Goal: Find specific page/section: Find specific page/section

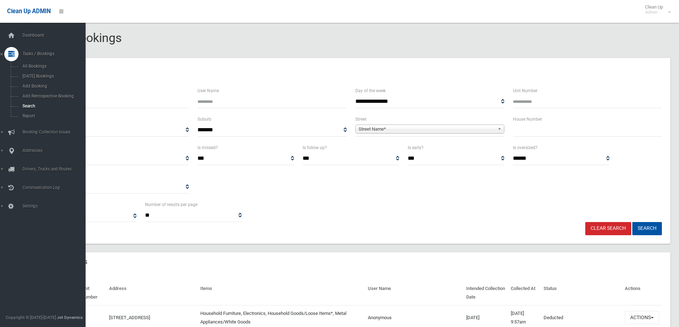
select select
click at [41, 104] on span "Search" at bounding box center [52, 106] width 64 height 5
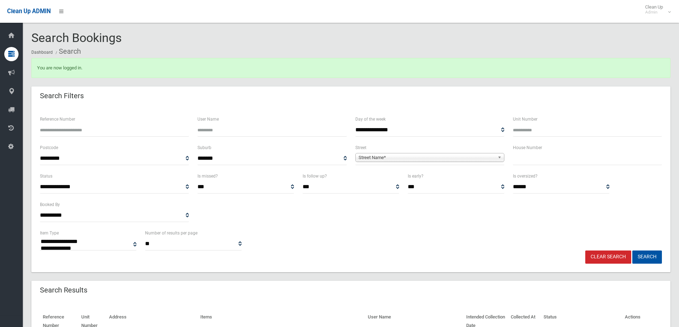
select select
click at [552, 159] on input "text" at bounding box center [587, 158] width 149 height 13
type input "*"
click at [407, 142] on div "**********" at bounding box center [429, 129] width 157 height 28
click at [395, 163] on span "**********" at bounding box center [429, 158] width 149 height 13
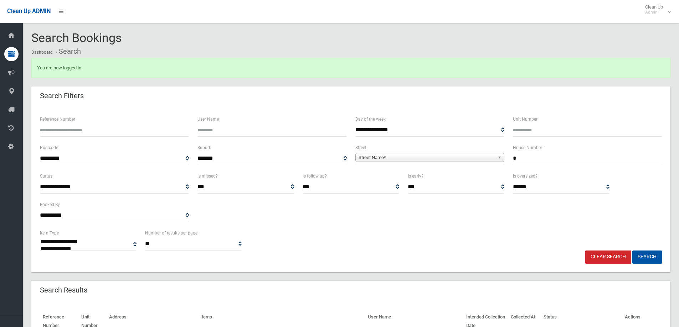
click at [396, 160] on span "Street Name*" at bounding box center [426, 158] width 136 height 9
type input "******"
click at [403, 175] on li "Truman Avenue (RIVERWOOD 2210)" at bounding box center [429, 177] width 145 height 9
click at [634, 256] on button "Search" at bounding box center [647, 257] width 30 height 13
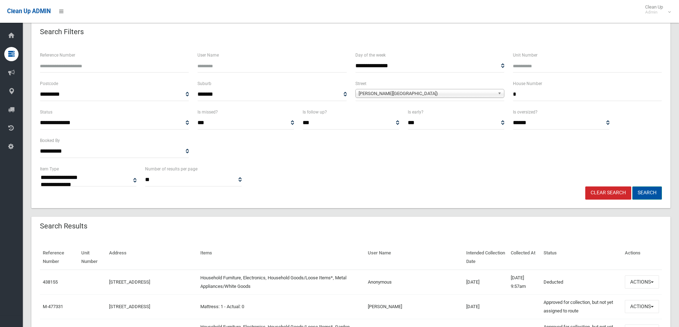
scroll to position [142, 0]
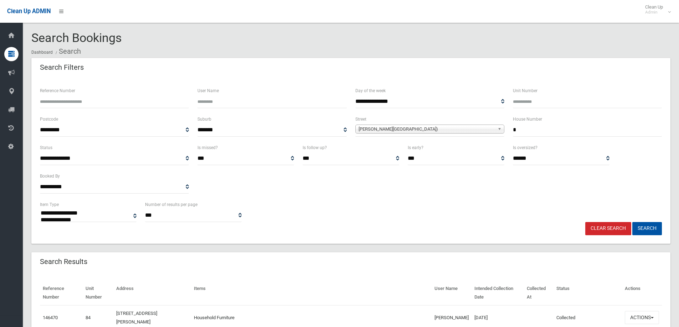
select select
click at [592, 225] on link "Clear Search" at bounding box center [608, 228] width 46 height 13
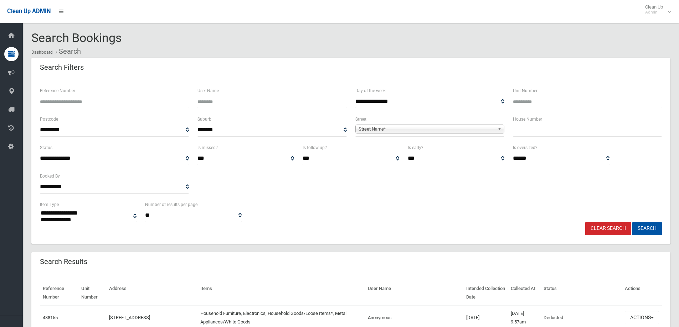
select select
click at [576, 137] on div "House Number" at bounding box center [586, 129] width 157 height 28
click at [576, 134] on input "text" at bounding box center [587, 130] width 149 height 13
type input "*"
click at [409, 119] on div "**********" at bounding box center [429, 126] width 149 height 22
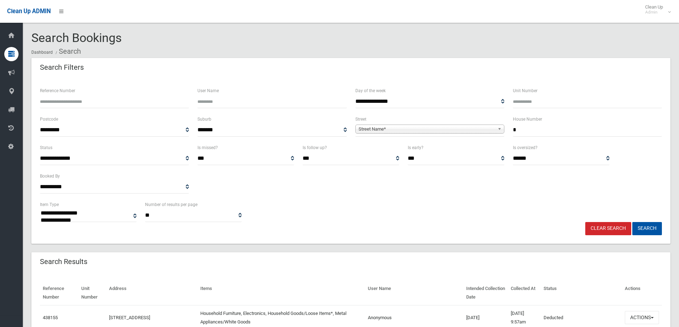
click at [409, 127] on span "Street Name*" at bounding box center [426, 129] width 136 height 9
type input "*********"
click at [411, 147] on li "Roosevelt Avenue (RIVERWOOD 2210)" at bounding box center [429, 149] width 145 height 9
click at [641, 228] on button "Search" at bounding box center [647, 228] width 30 height 13
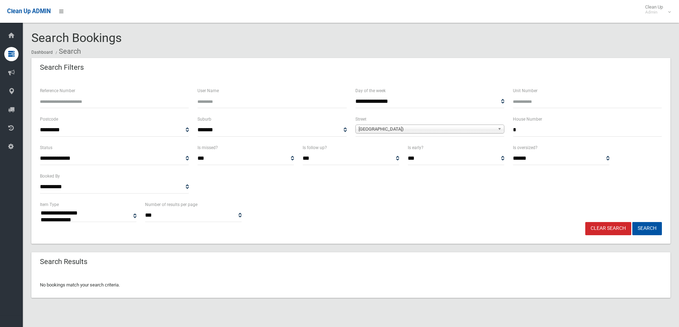
select select
click at [619, 224] on link "Clear Search" at bounding box center [608, 228] width 46 height 13
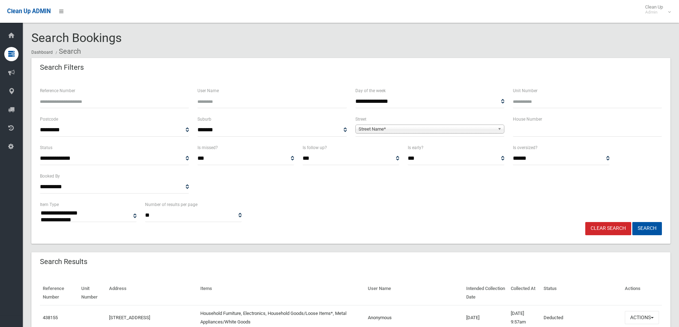
select select
drag, startPoint x: 541, startPoint y: 130, endPoint x: 526, endPoint y: 136, distance: 16.5
click at [541, 130] on input "text" at bounding box center [587, 130] width 149 height 13
type input "*"
click at [444, 121] on div "**********" at bounding box center [429, 126] width 149 height 22
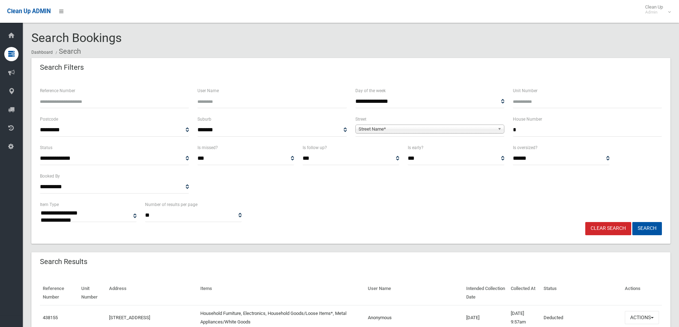
click at [444, 125] on span "Street Name*" at bounding box center [426, 129] width 136 height 9
type input "******"
click at [434, 149] on li "[PERSON_NAME][GEOGRAPHIC_DATA])" at bounding box center [429, 149] width 145 height 9
click at [643, 229] on button "Search" at bounding box center [647, 228] width 30 height 13
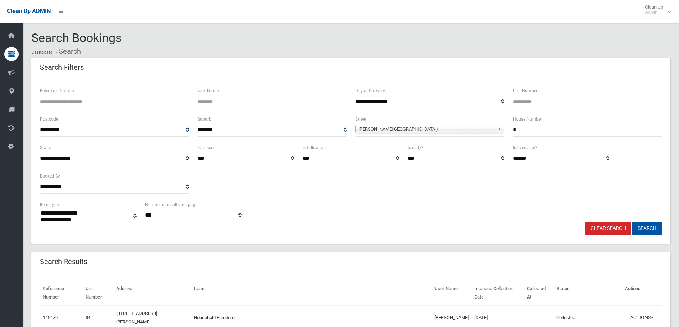
select select
click at [613, 227] on link "Clear Search" at bounding box center [608, 228] width 46 height 13
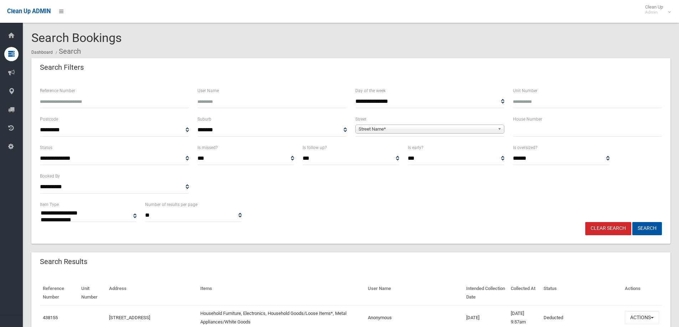
select select
click at [544, 139] on div "House Number" at bounding box center [586, 129] width 157 height 28
click at [544, 135] on input "text" at bounding box center [587, 130] width 149 height 13
type input "****"
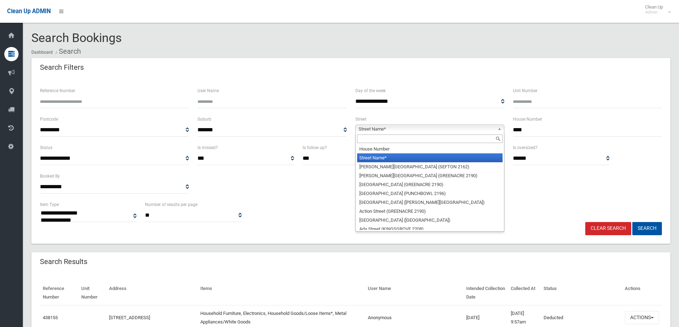
click at [467, 130] on span "Street Name*" at bounding box center [426, 129] width 136 height 9
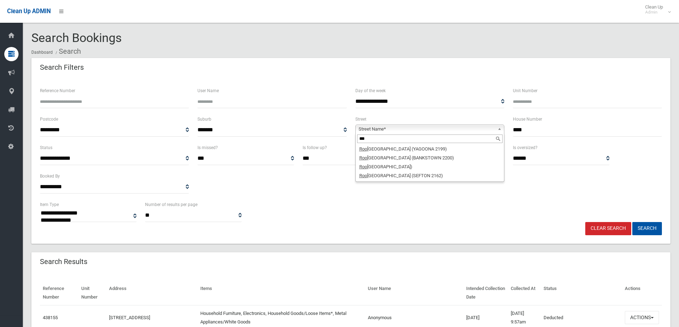
type input "***"
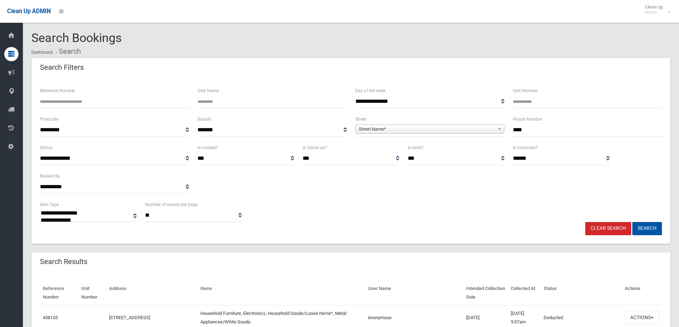
drag, startPoint x: 463, startPoint y: 128, endPoint x: 443, endPoint y: 140, distance: 22.8
click at [463, 128] on span "Street Name*" at bounding box center [426, 129] width 136 height 9
type input "*****"
drag, startPoint x: 415, startPoint y: 151, endPoint x: 520, endPoint y: 212, distance: 121.6
click at [415, 151] on li "Roose velt Avenue (RIVERWOOD 2210)" at bounding box center [429, 149] width 145 height 9
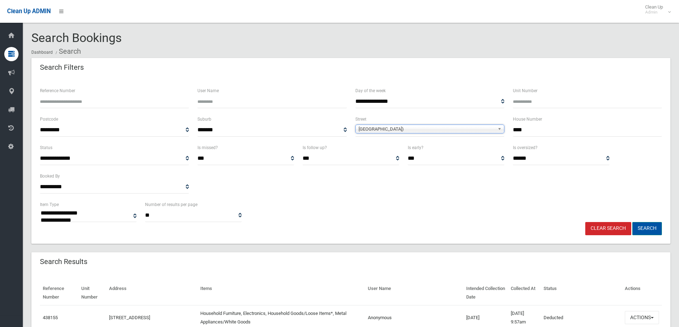
click at [654, 229] on button "Search" at bounding box center [647, 228] width 30 height 13
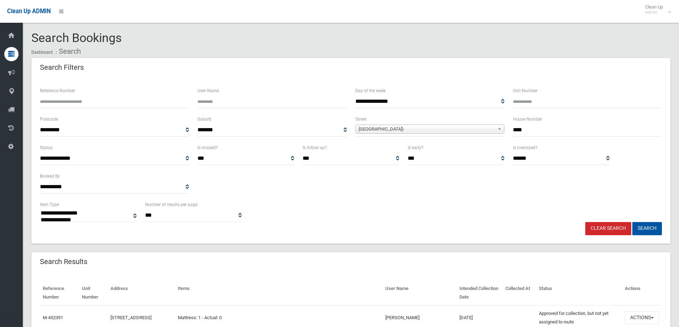
select select
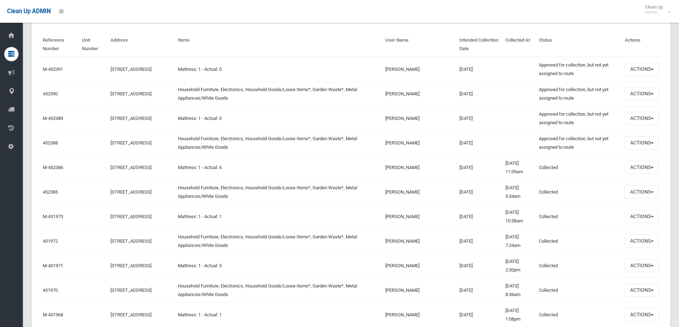
scroll to position [249, 0]
click at [474, 163] on td "[DATE]" at bounding box center [479, 167] width 46 height 25
